Goal: Check status: Check status

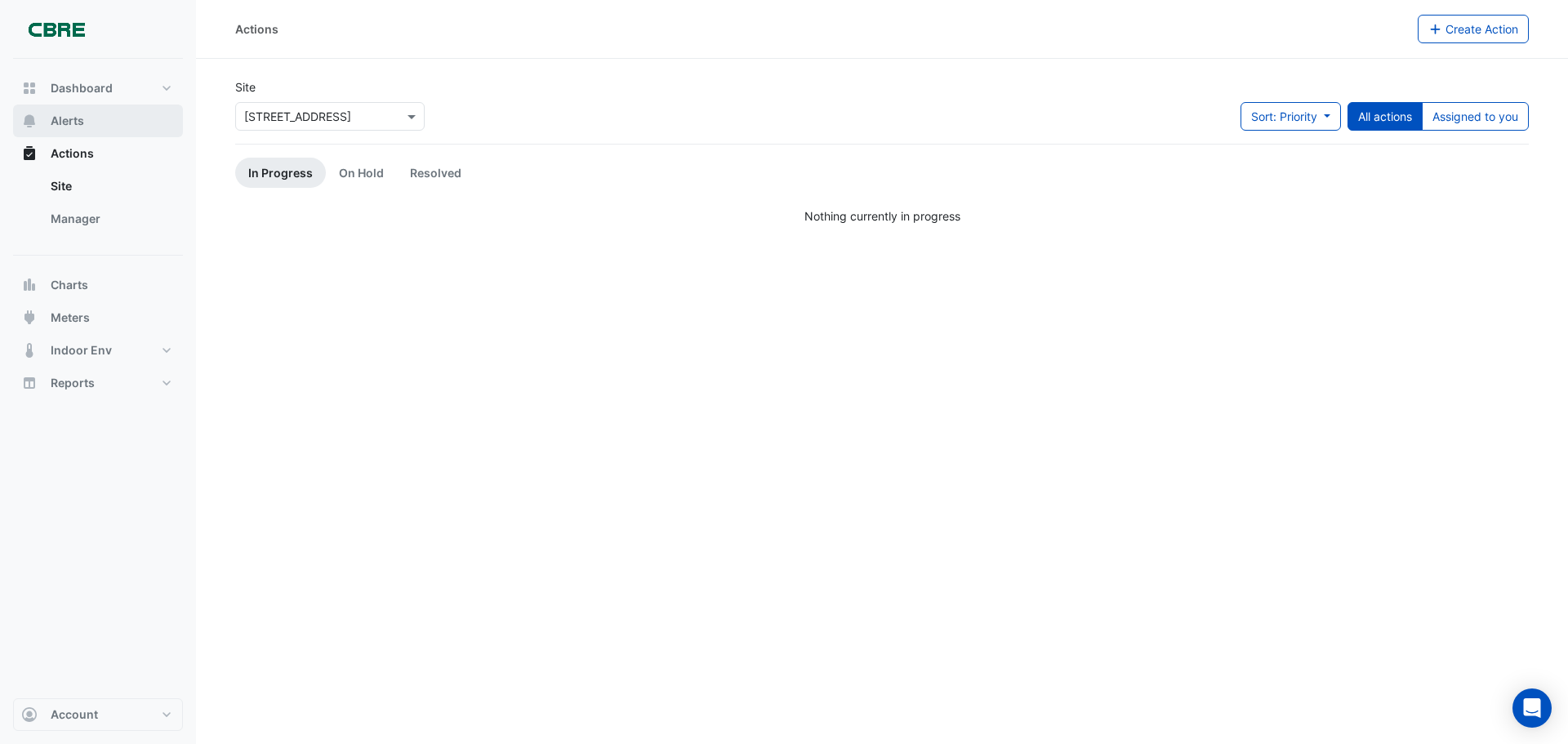
click at [109, 117] on button "Alerts" at bounding box center [98, 121] width 170 height 33
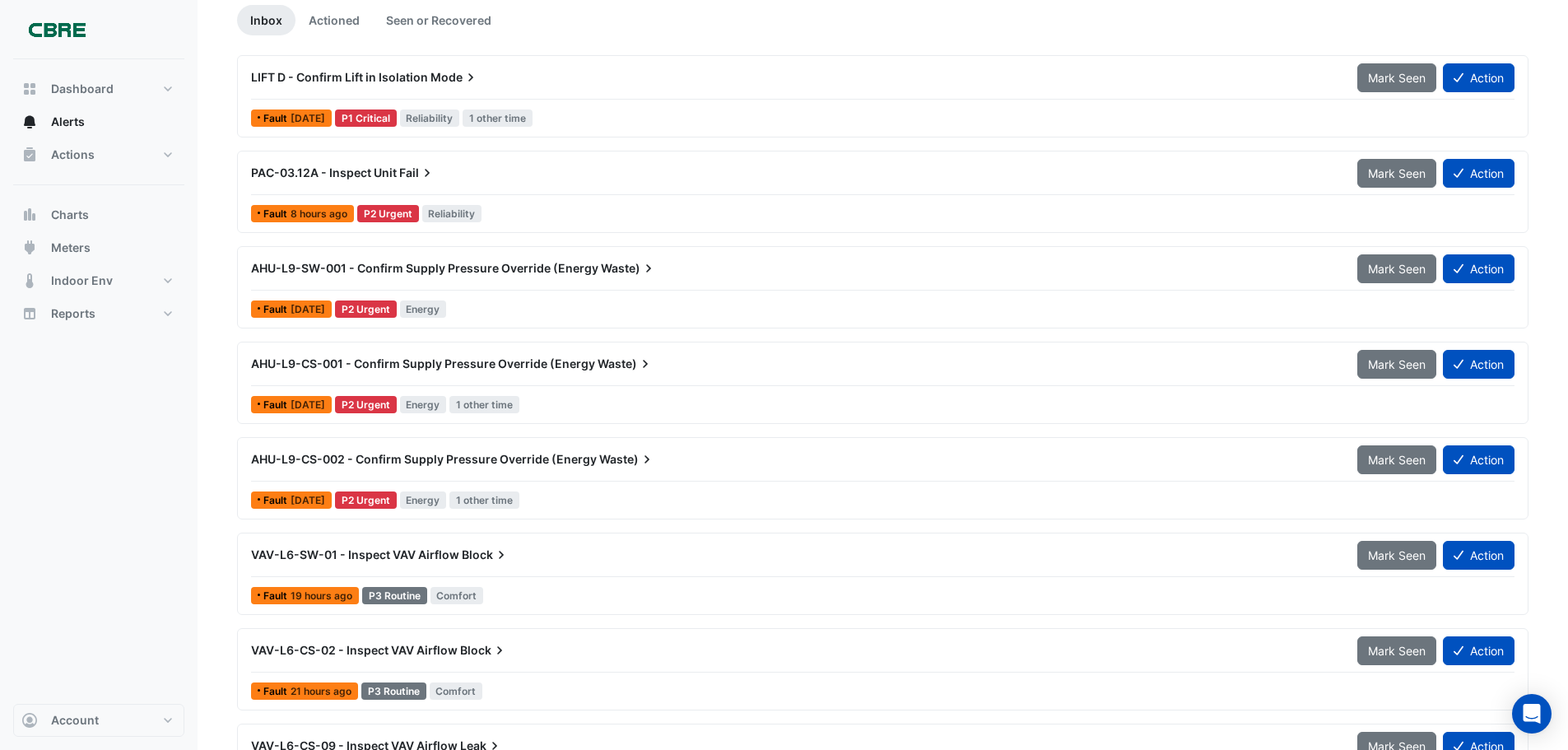
scroll to position [165, 0]
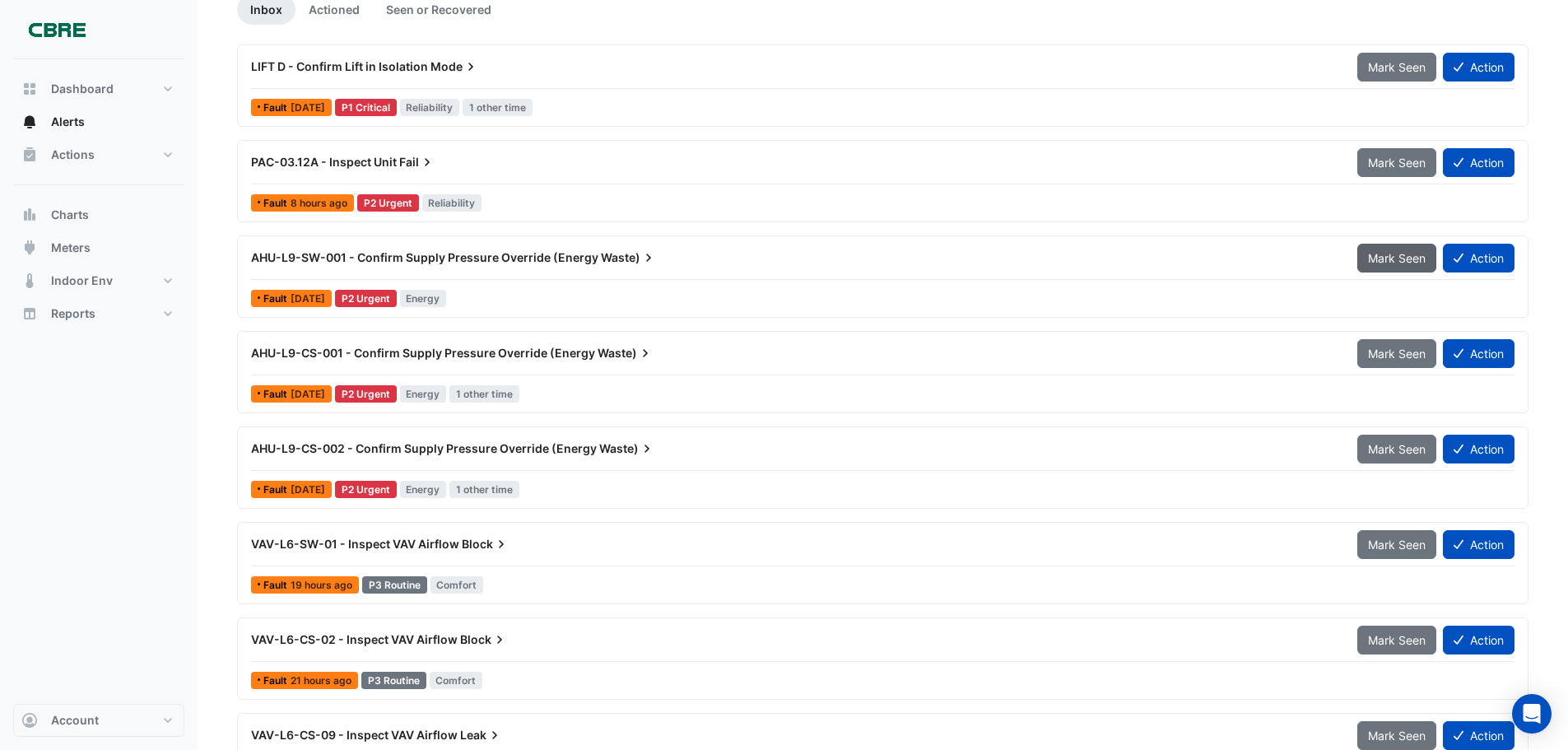
click at [1380, 252] on span "Mark Seen" at bounding box center [1397, 258] width 58 height 14
click at [1380, 254] on span "Mark Seen" at bounding box center [1397, 258] width 58 height 14
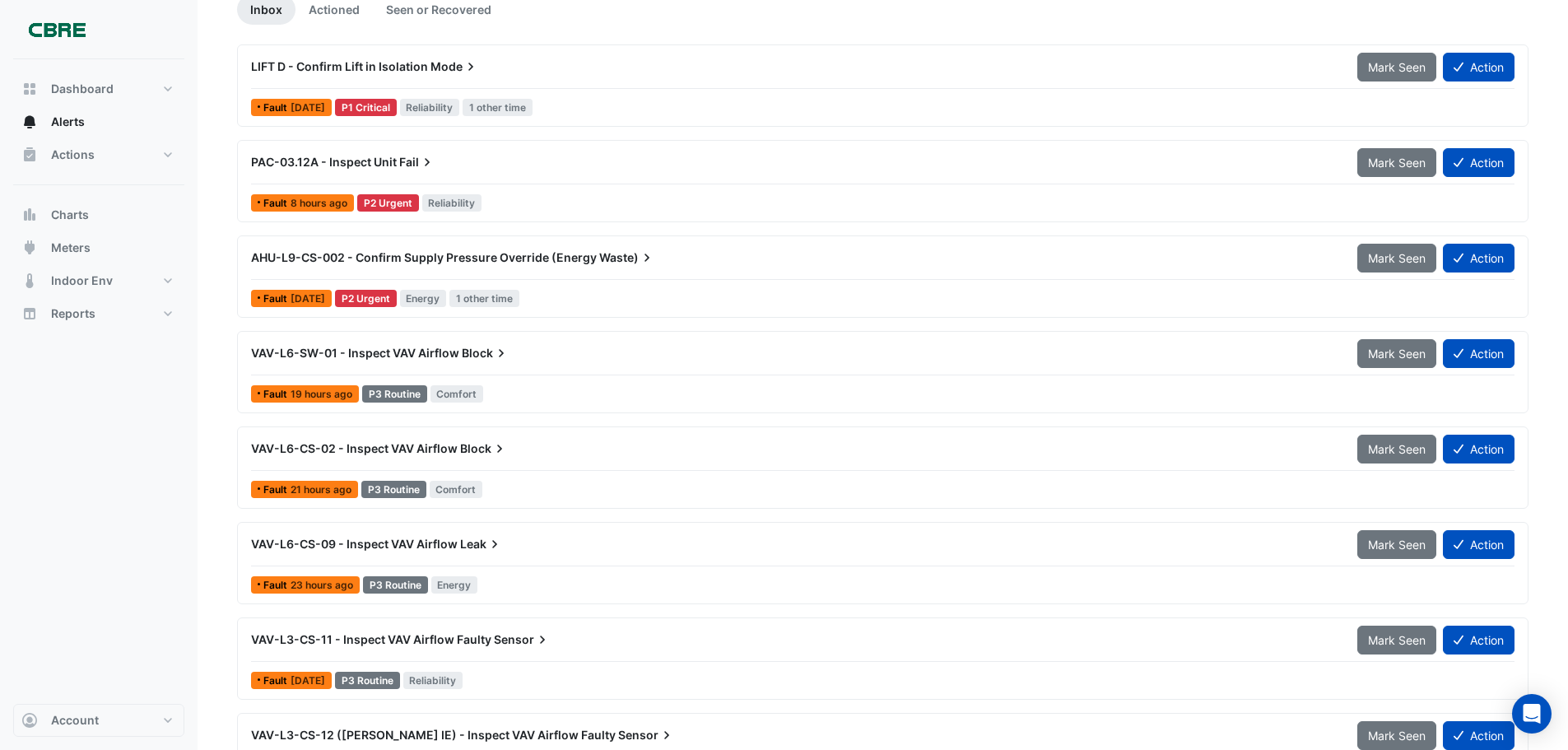
click at [1380, 254] on span "Mark Seen" at bounding box center [1397, 258] width 58 height 14
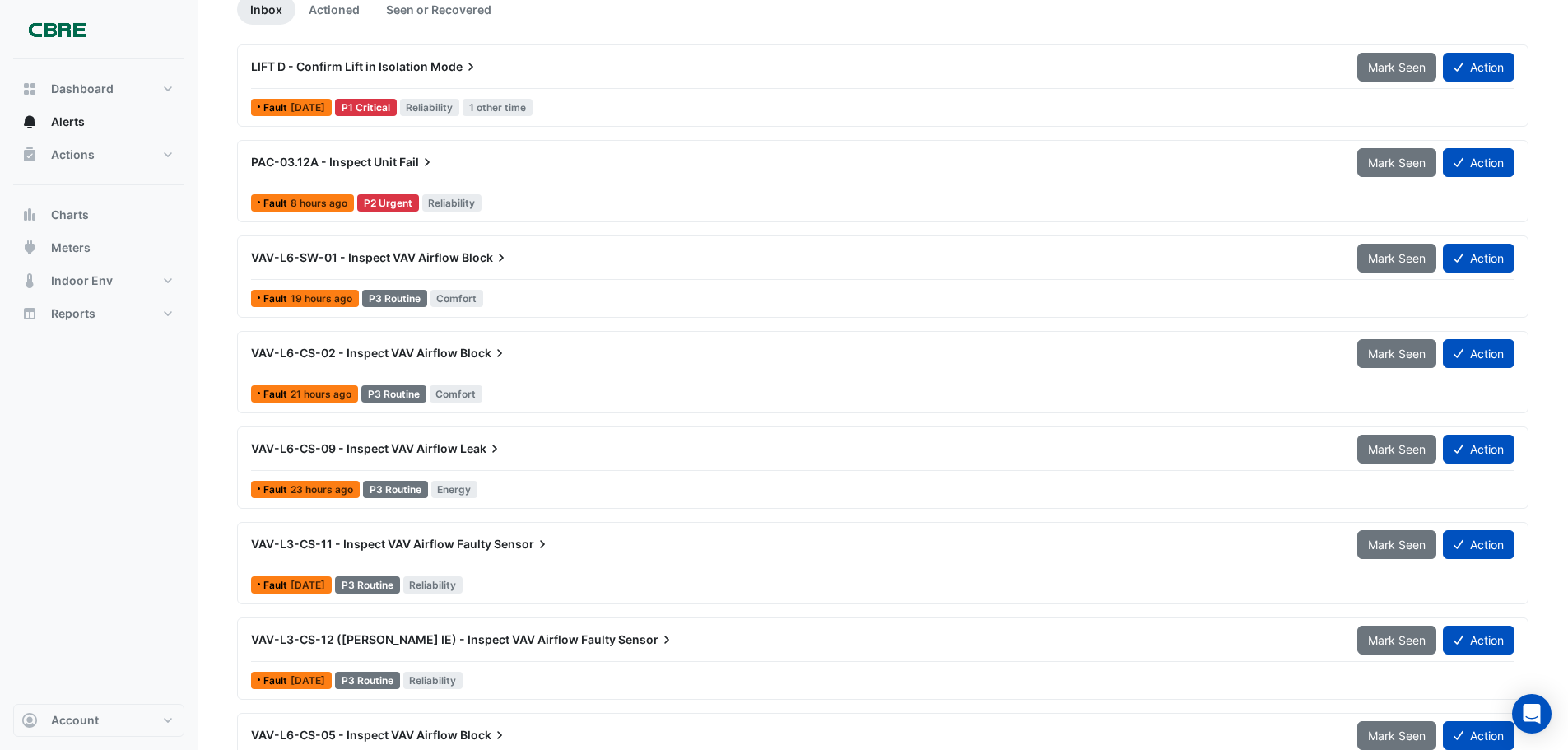
click at [1380, 254] on span "Mark Seen" at bounding box center [1397, 258] width 58 height 14
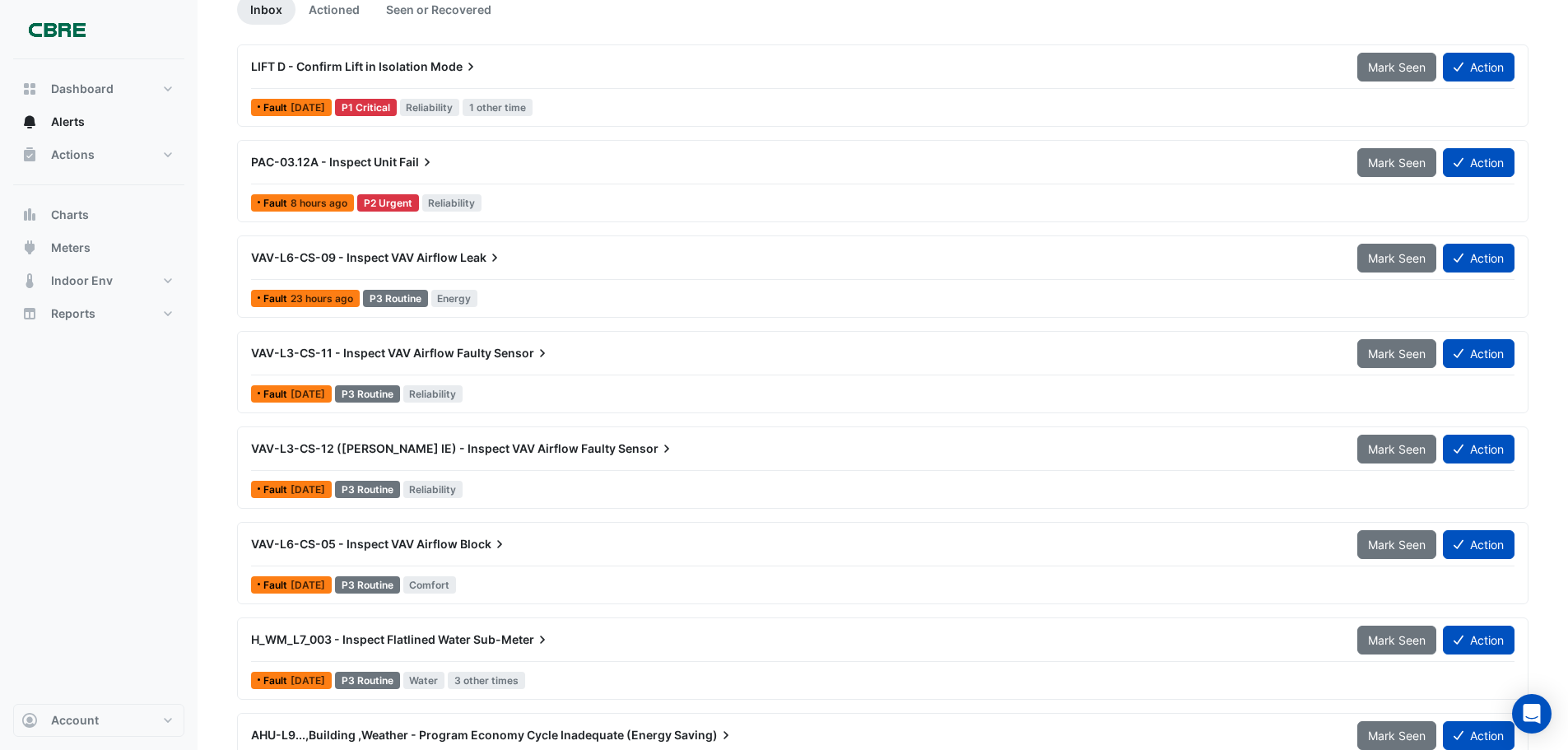
click at [1380, 254] on span "Mark Seen" at bounding box center [1397, 258] width 58 height 14
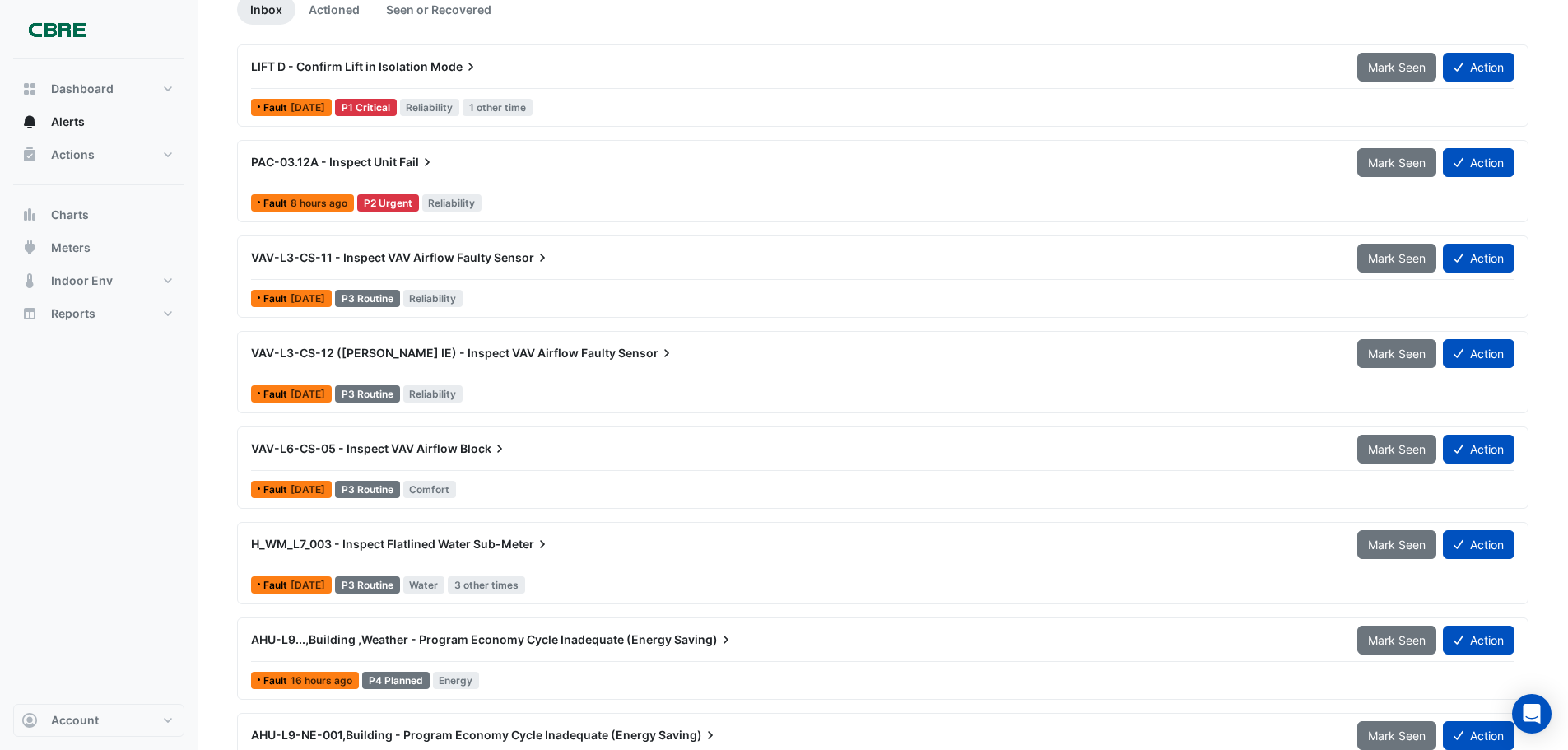
click at [1380, 254] on span "Mark Seen" at bounding box center [1397, 258] width 58 height 14
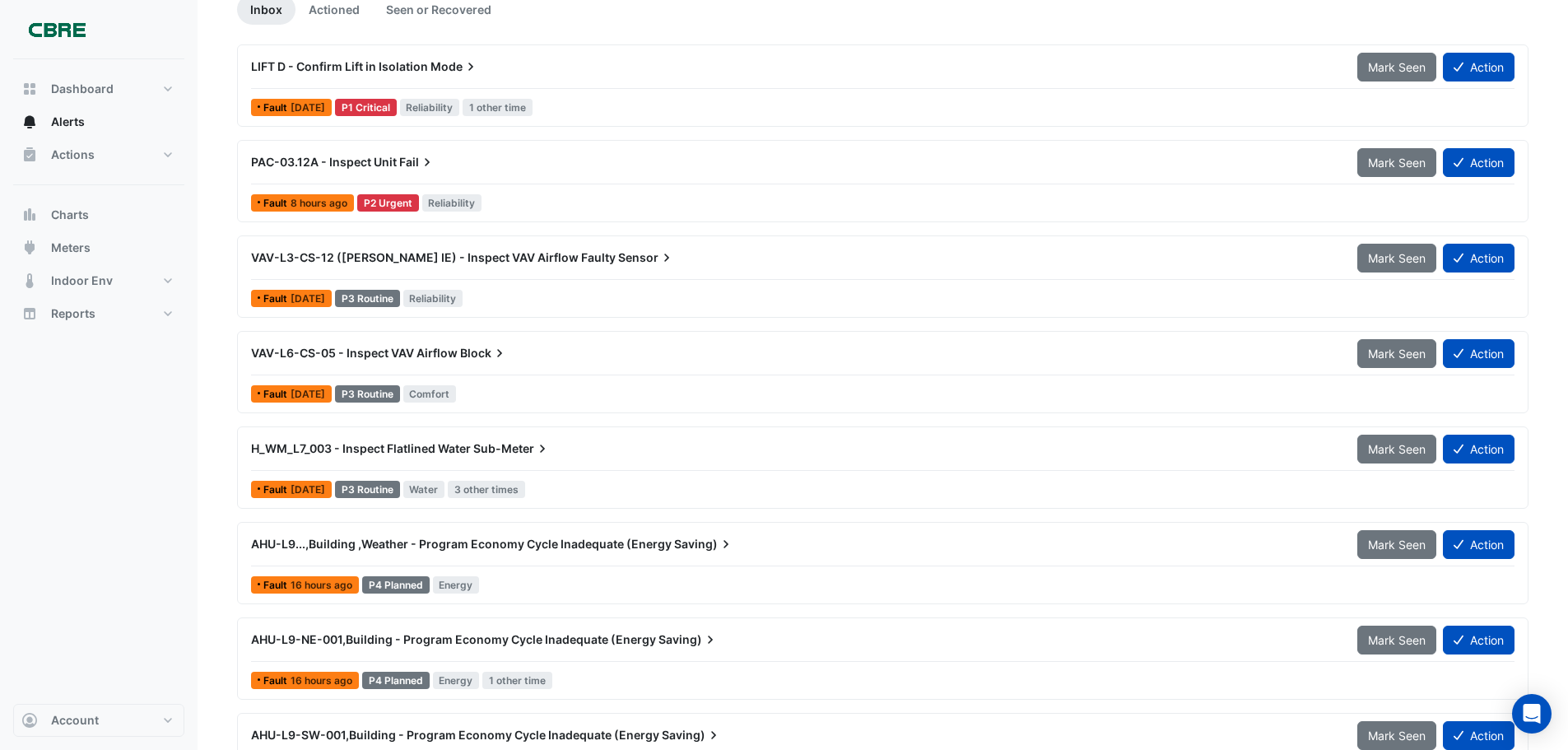
click at [1380, 254] on span "Mark Seen" at bounding box center [1397, 258] width 58 height 14
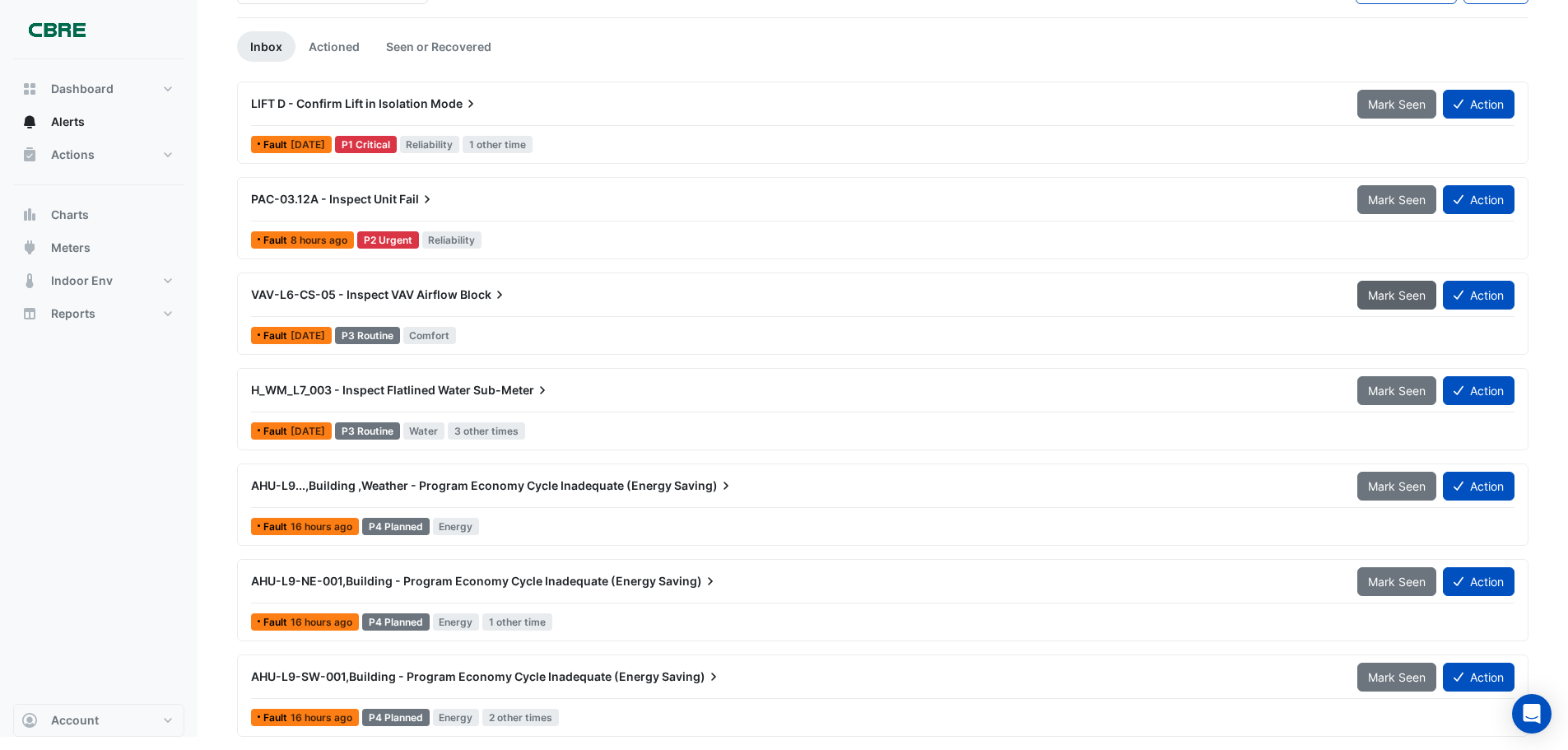
click at [1379, 294] on span "Mark Seen" at bounding box center [1397, 295] width 58 height 14
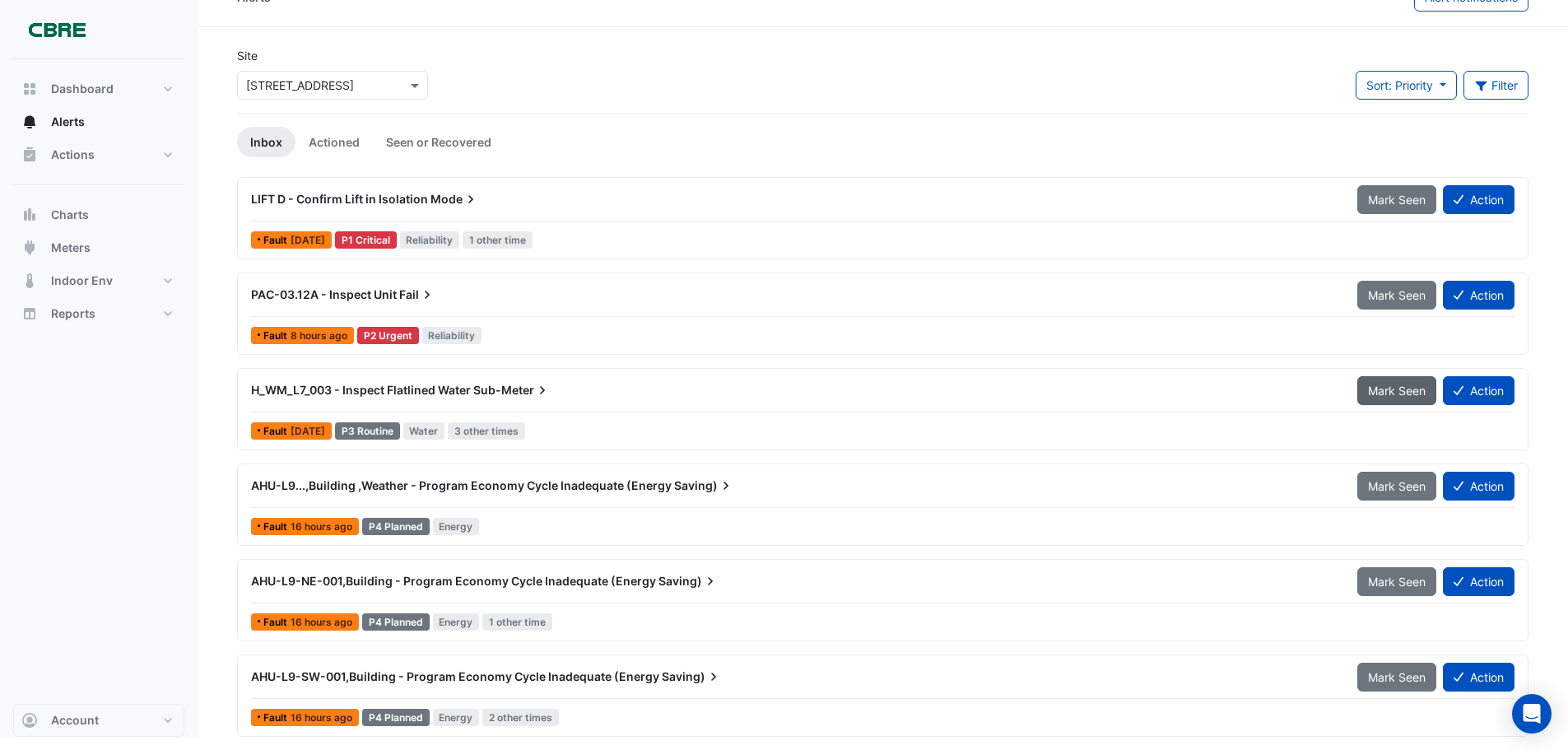
click at [1380, 384] on span "Mark Seen" at bounding box center [1397, 390] width 58 height 14
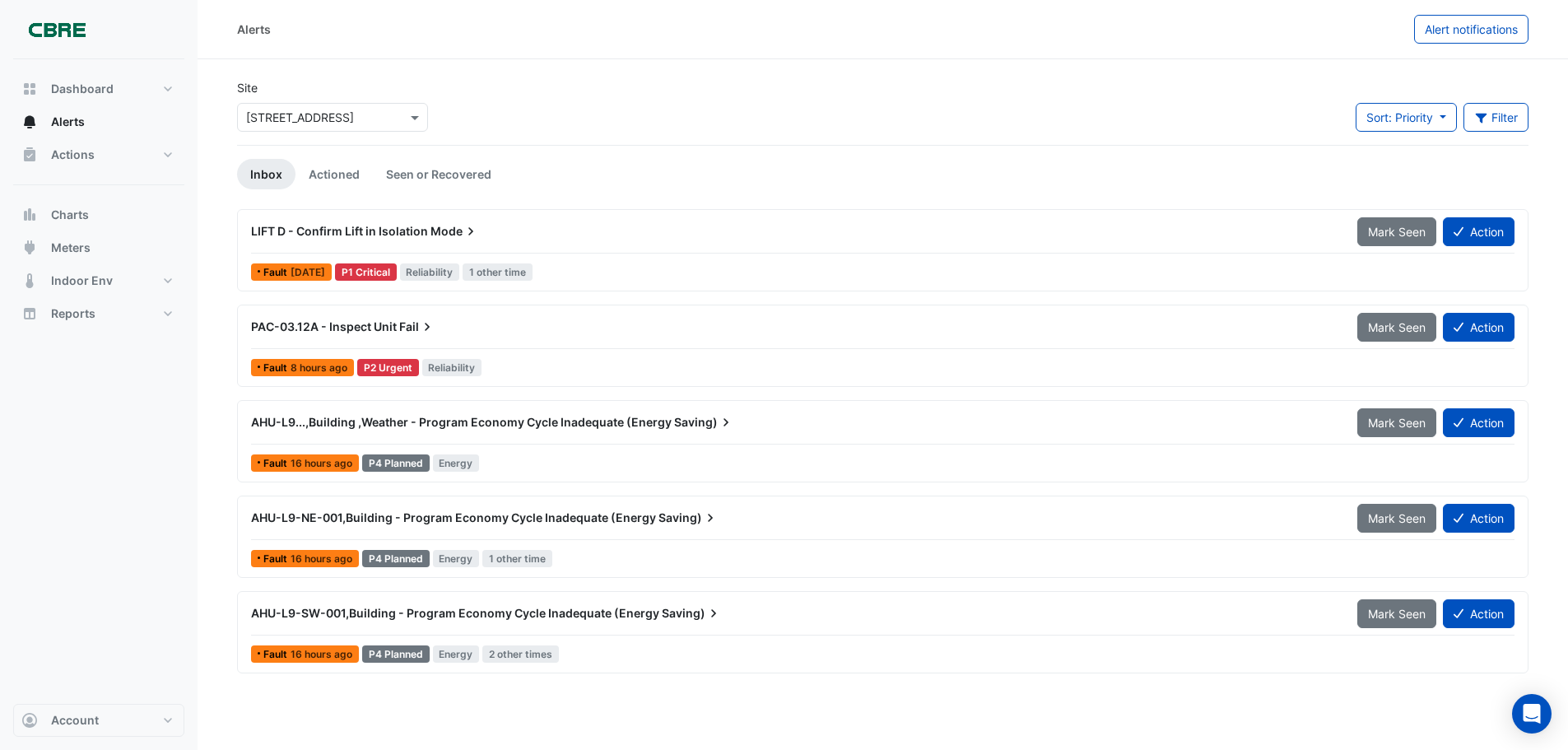
scroll to position [0, 0]
click at [1397, 420] on span "Mark Seen" at bounding box center [1409, 422] width 58 height 14
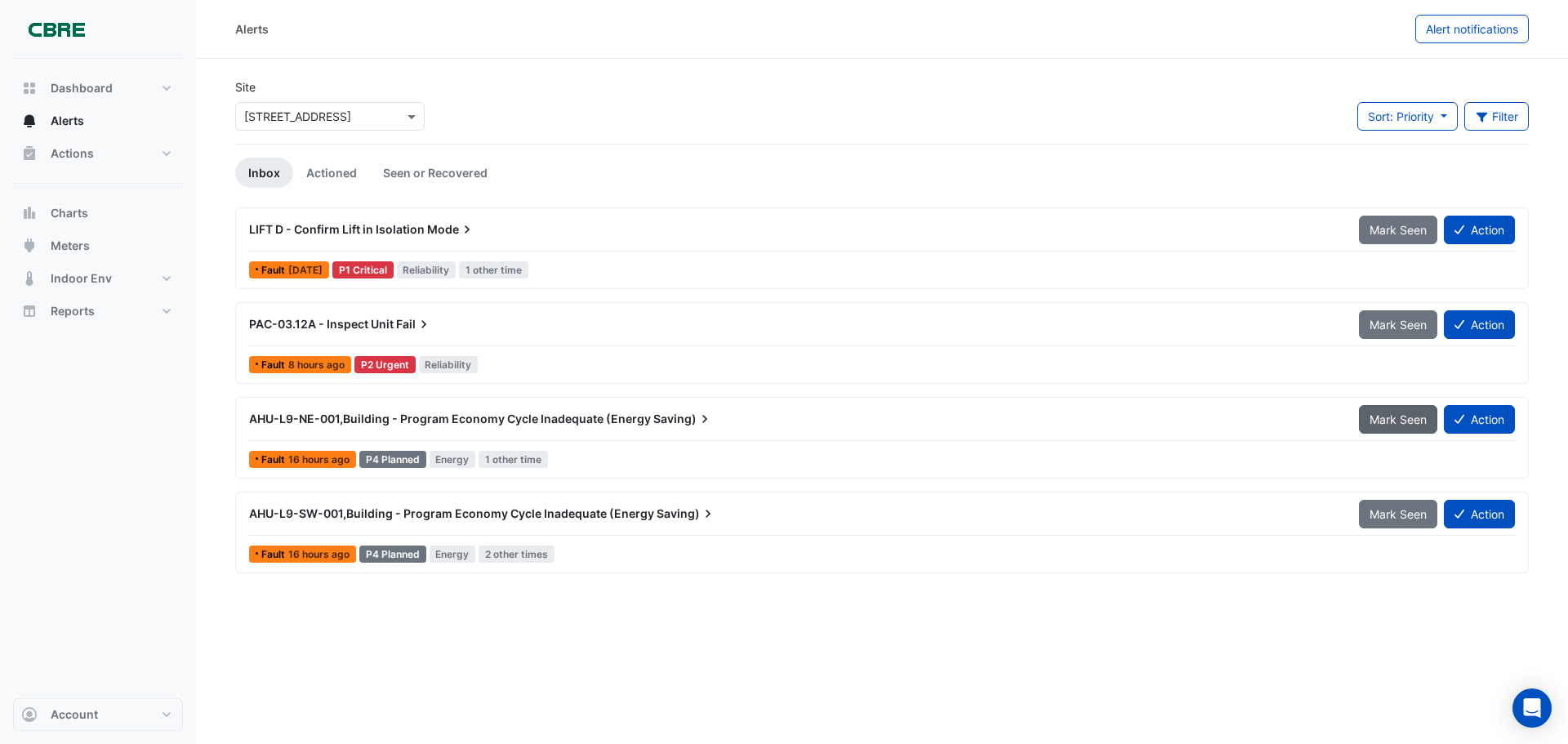
click at [1391, 406] on button "Mark Seen" at bounding box center [1398, 419] width 79 height 28
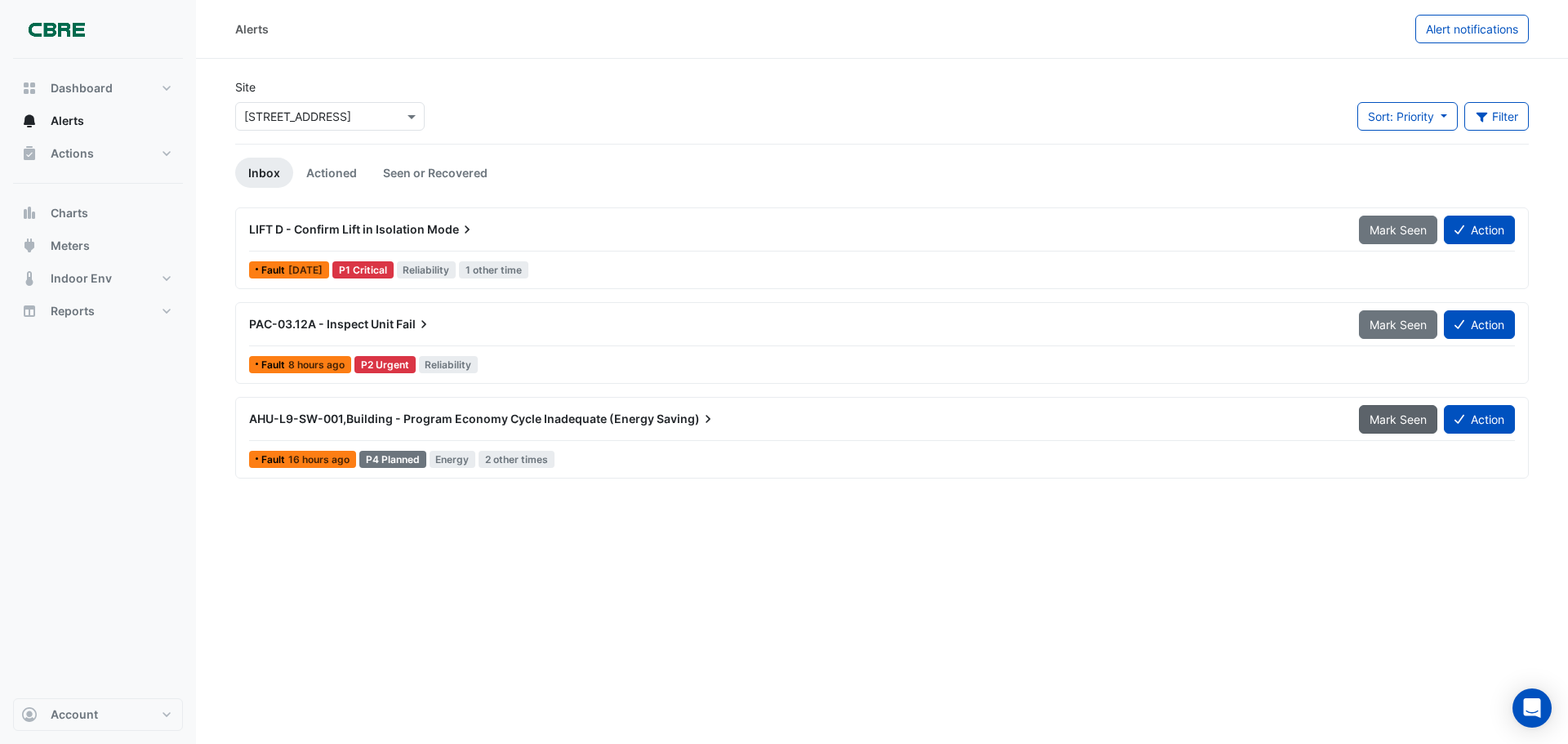
click at [1376, 412] on span "Mark Seen" at bounding box center [1397, 419] width 58 height 14
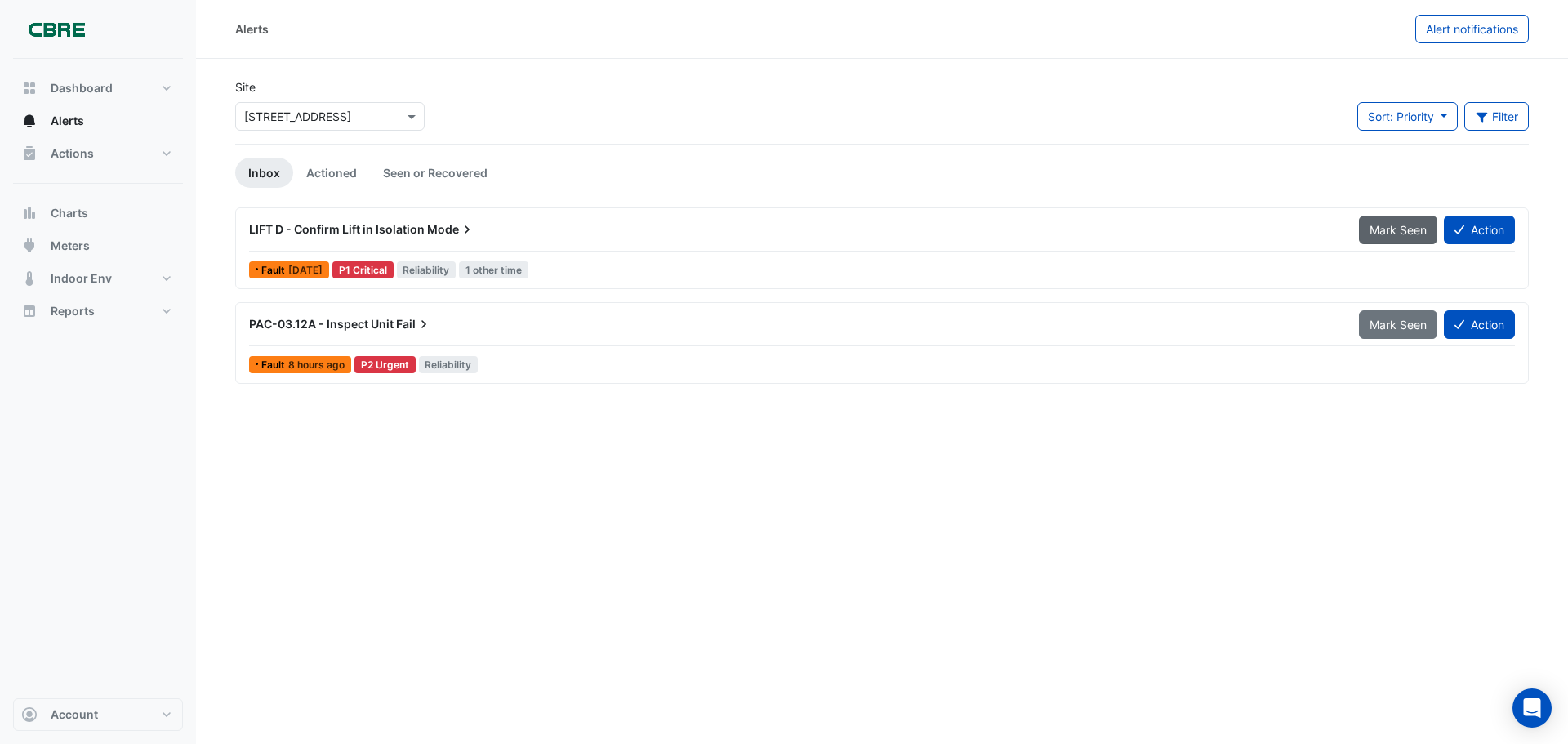
click at [1390, 224] on span "Mark Seen" at bounding box center [1397, 229] width 58 height 14
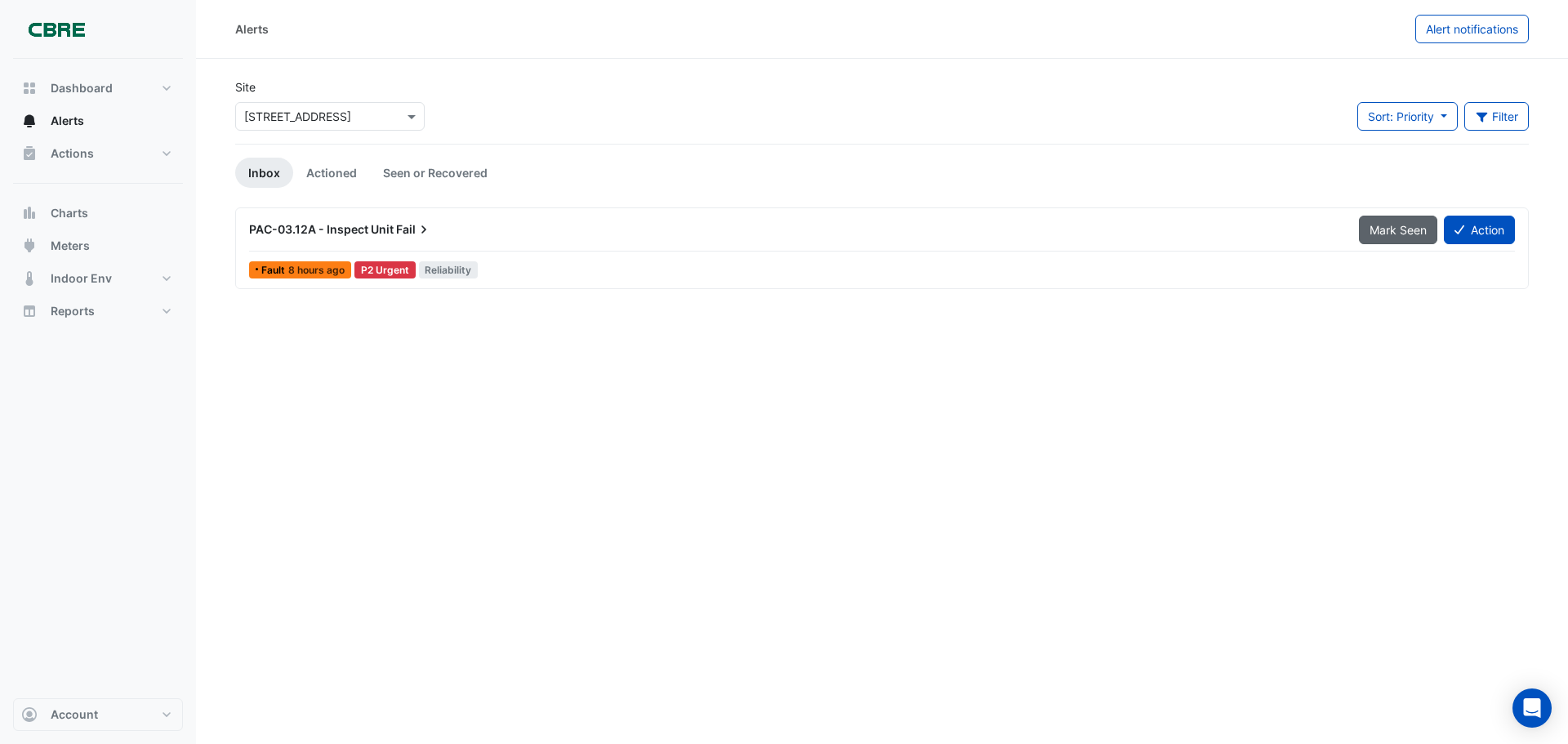
click at [1385, 228] on span "Mark Seen" at bounding box center [1397, 229] width 58 height 14
click at [1371, 232] on span "Mark Seen" at bounding box center [1397, 229] width 58 height 14
click at [425, 175] on link "Seen or Recovered" at bounding box center [435, 172] width 131 height 30
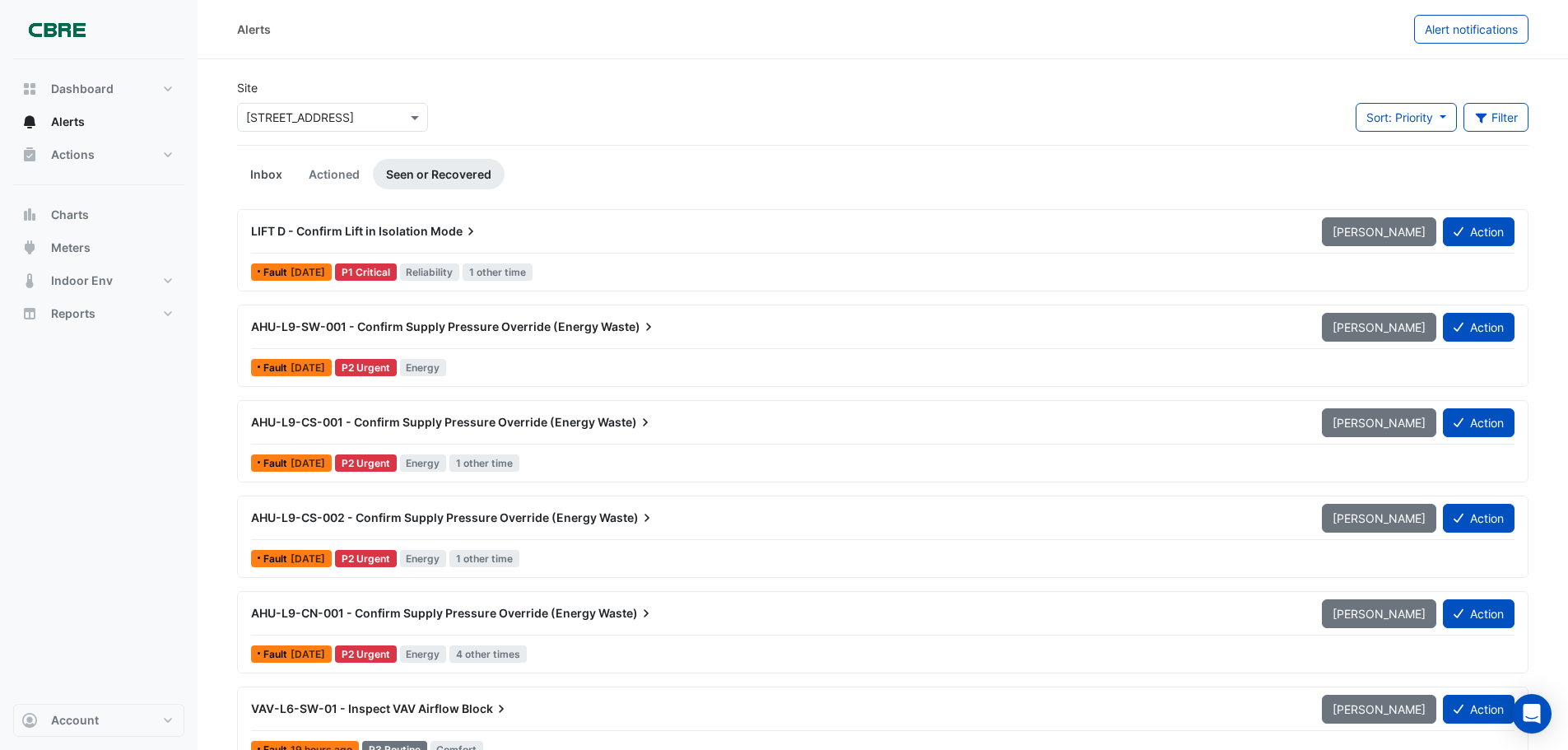
click at [265, 173] on link "Inbox" at bounding box center [265, 173] width 58 height 30
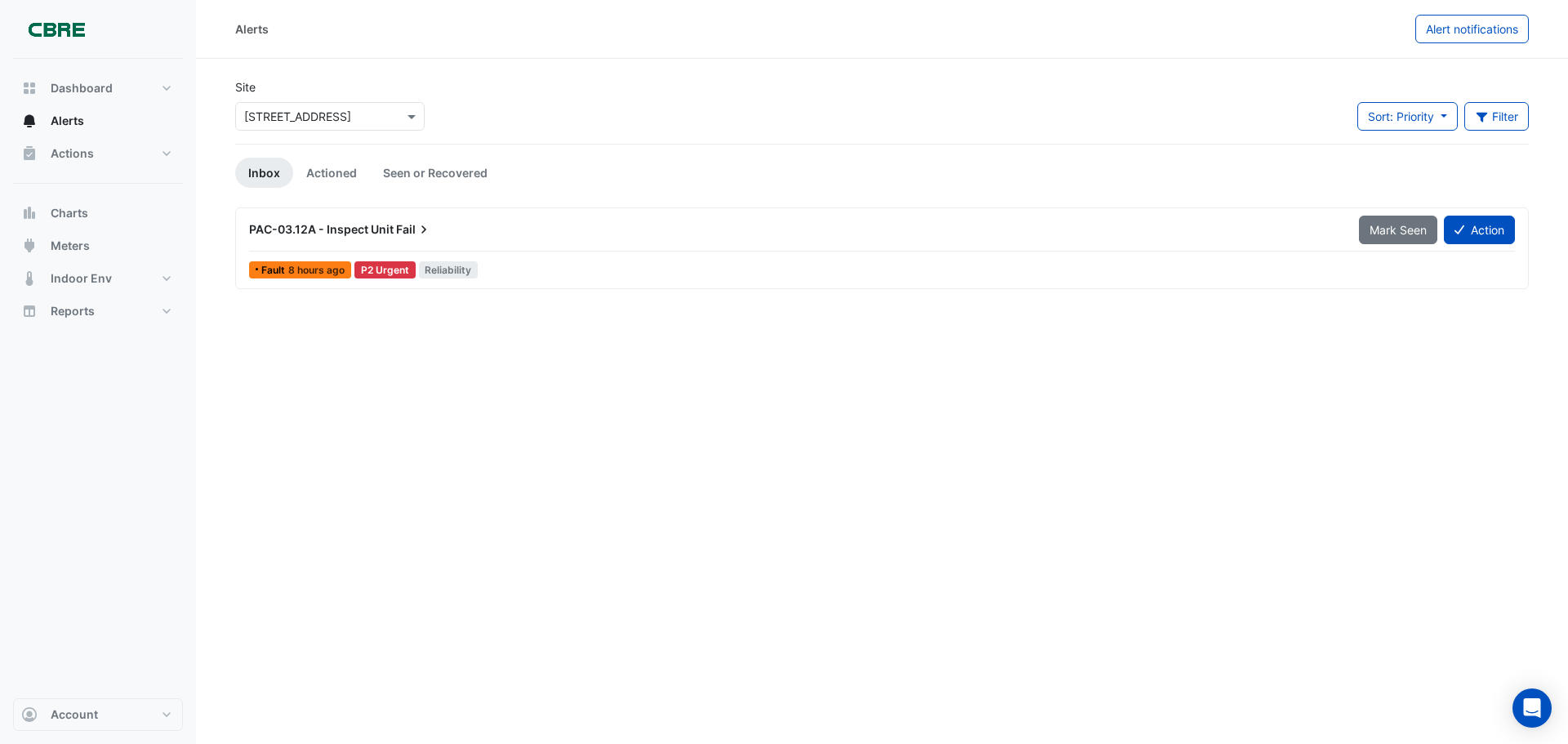
click at [408, 221] on span "Fail" at bounding box center [413, 229] width 36 height 16
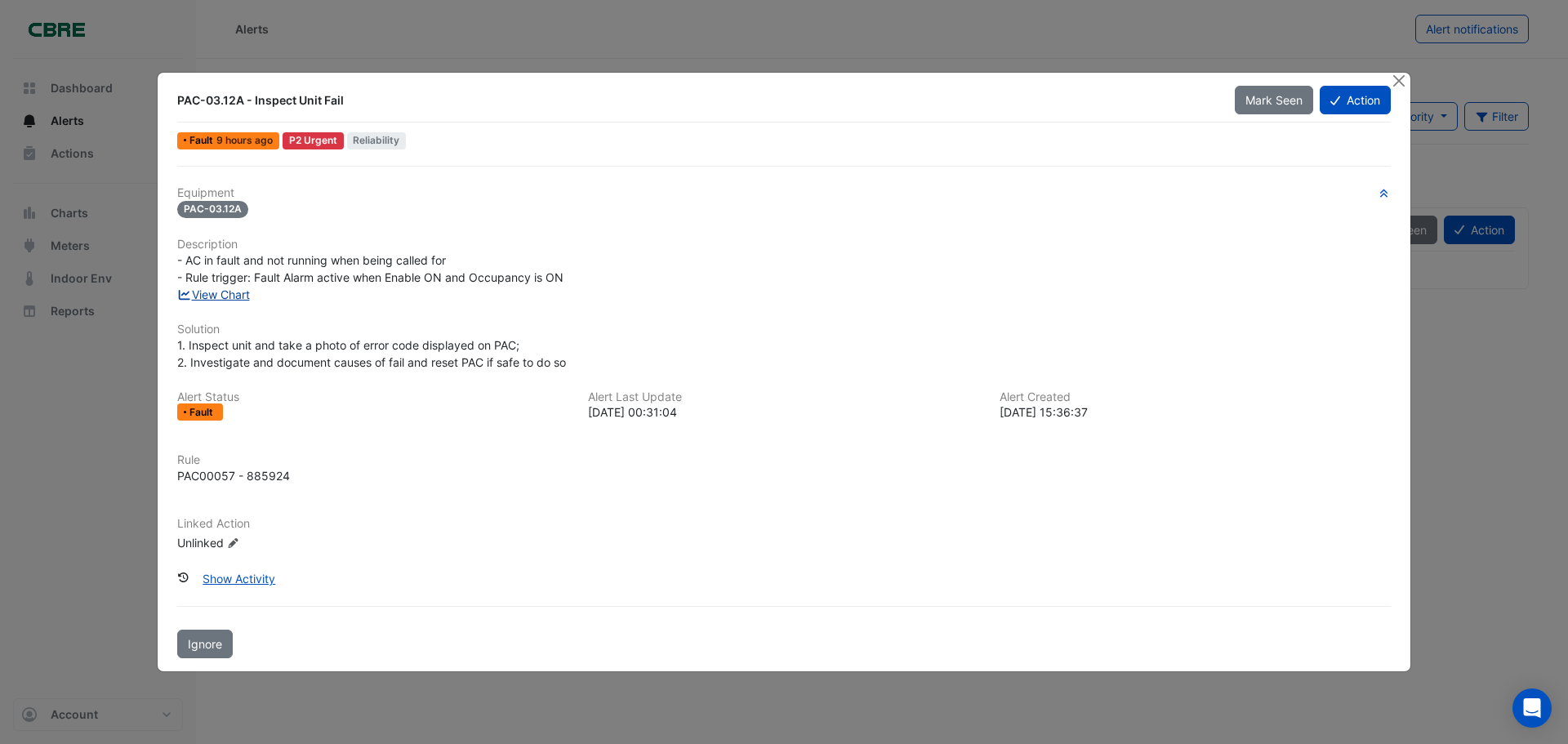
click at [219, 295] on link "View Chart" at bounding box center [214, 294] width 73 height 14
click at [1399, 81] on button "Close" at bounding box center [1398, 81] width 17 height 17
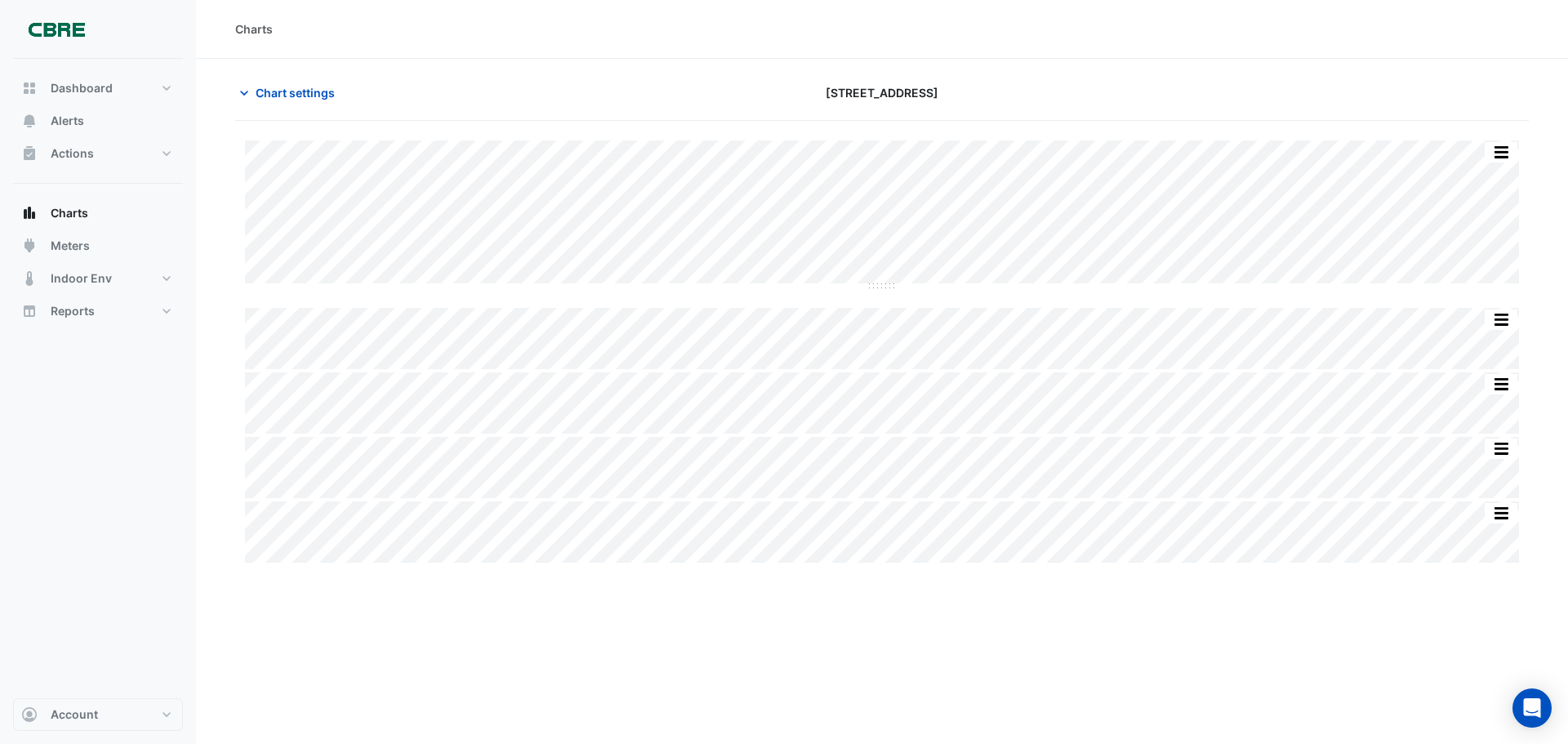
click at [682, 622] on div "Charts Chart settings 45-61 Waterloo Rd Split All Split None Print Save as JPEG…" at bounding box center [881, 372] width 1372 height 744
